Goal: Task Accomplishment & Management: Manage account settings

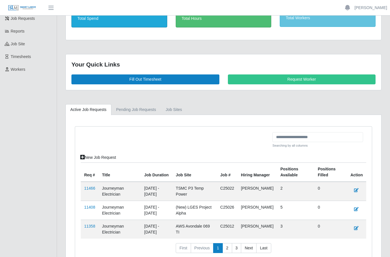
scroll to position [78, 0]
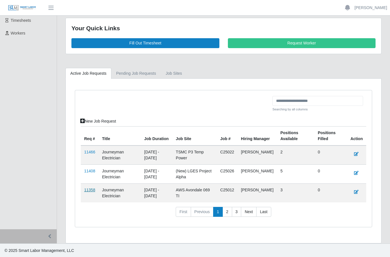
click at [94, 188] on link "11358" at bounding box center [89, 190] width 11 height 5
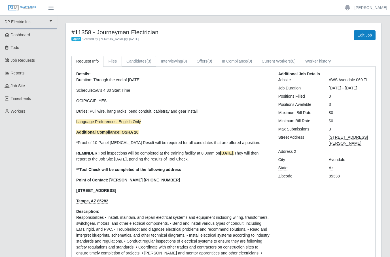
click at [142, 60] on link "Candidates (3)" at bounding box center [139, 61] width 35 height 11
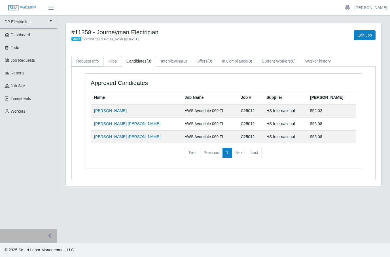
click at [92, 62] on link "Request Info" at bounding box center [87, 61] width 32 height 11
